Goal: Browse casually

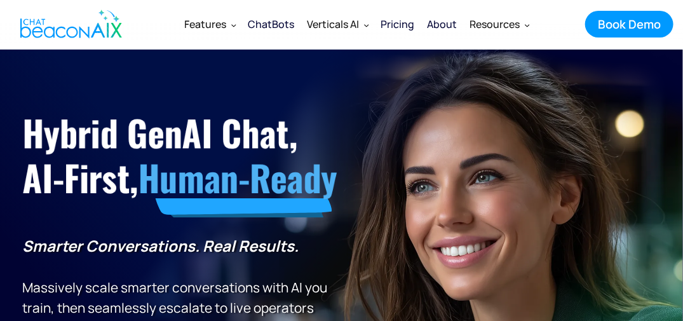
click at [503, 215] on section "Hybrid GenAI Chat, AI-First, Human-Ready Smarter Conversations. Real Results. M…" at bounding box center [341, 301] width 683 height 502
